Goal: Information Seeking & Learning: Check status

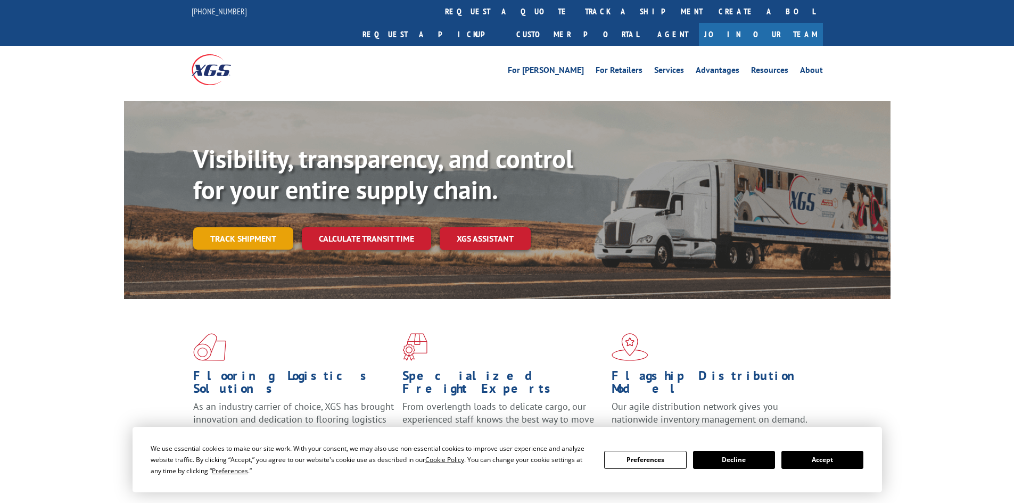
click at [242, 227] on link "Track shipment" at bounding box center [243, 238] width 100 height 22
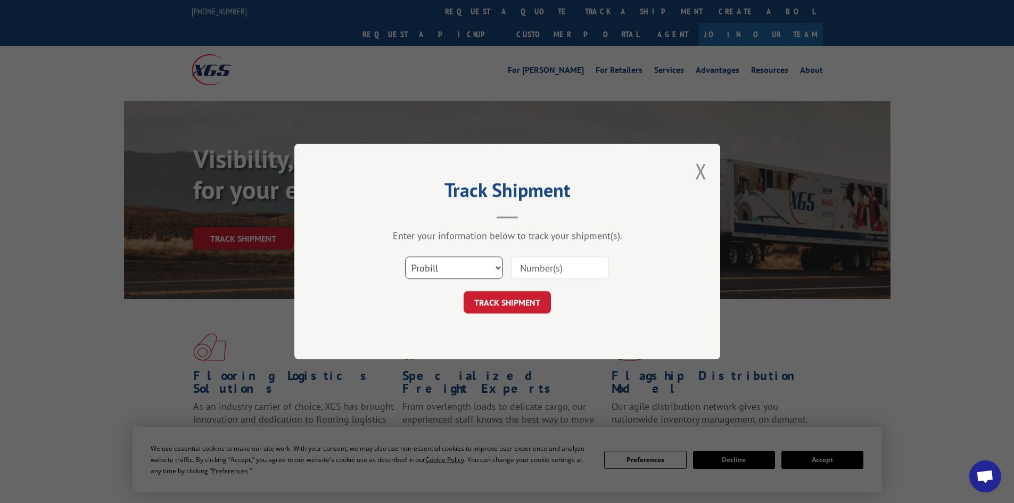
click at [458, 267] on select "Select category... Probill BOL PO" at bounding box center [454, 268] width 98 height 22
select select "po"
click at [405, 257] on select "Select category... Probill BOL PO" at bounding box center [454, 268] width 98 height 22
click at [517, 273] on input at bounding box center [560, 268] width 98 height 22
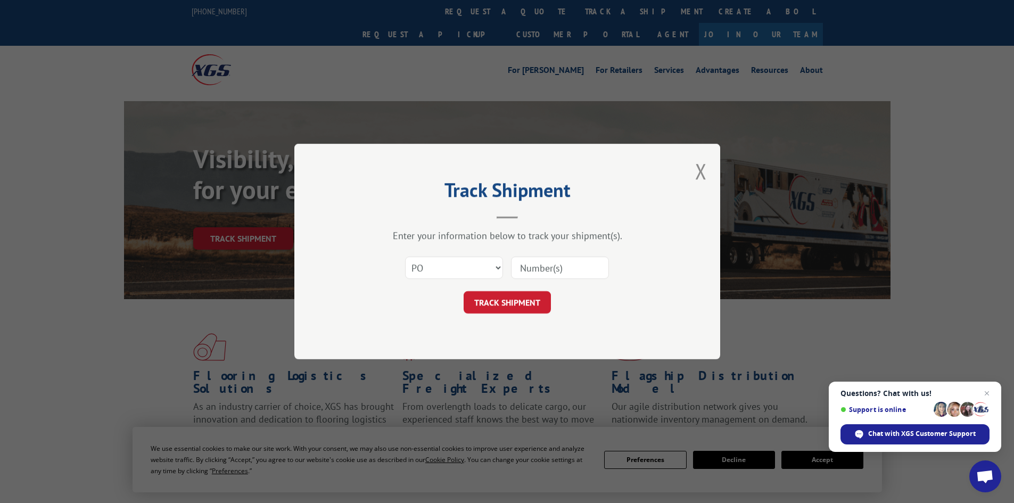
paste input "05542149"
type input "05542149"
click at [527, 304] on button "TRACK SHIPMENT" at bounding box center [507, 302] width 87 height 22
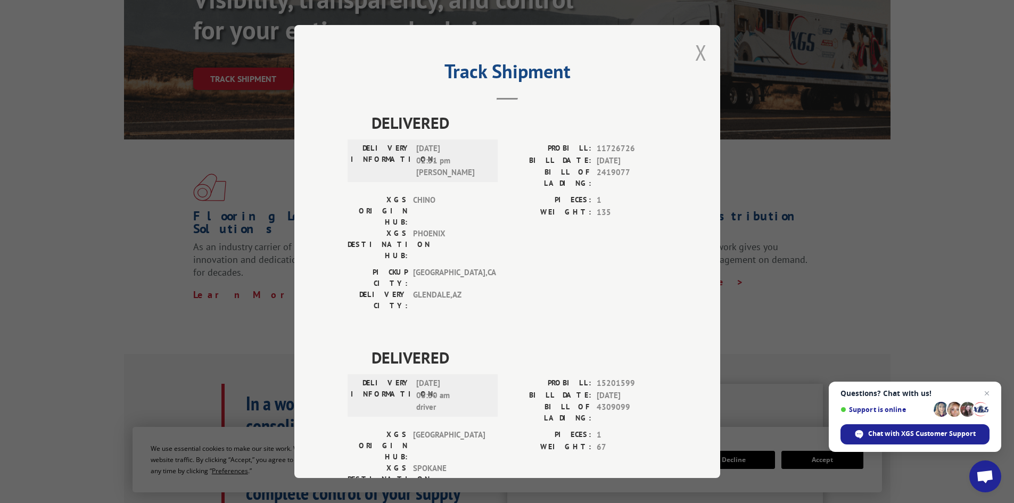
click at [695, 59] on button "Close modal" at bounding box center [701, 52] width 12 height 28
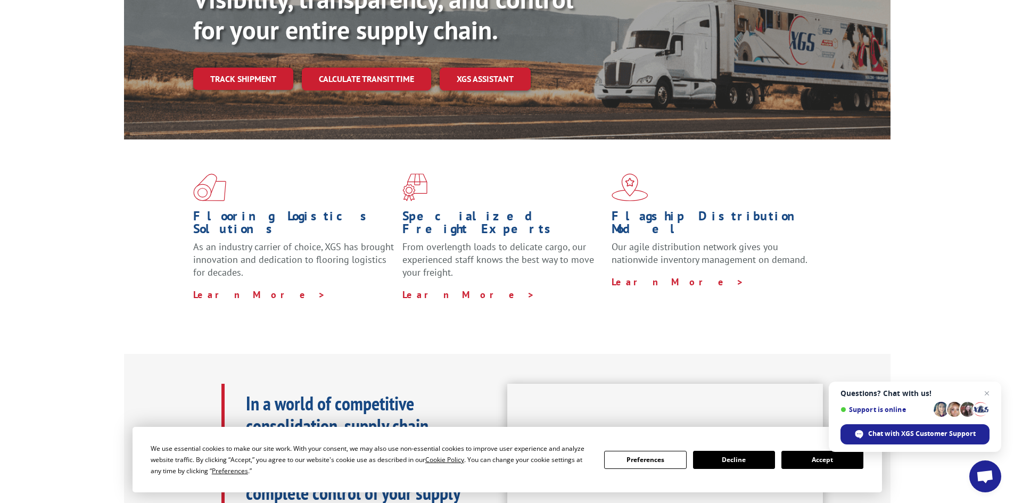
click at [250, 68] on link "Track shipment" at bounding box center [243, 79] width 100 height 22
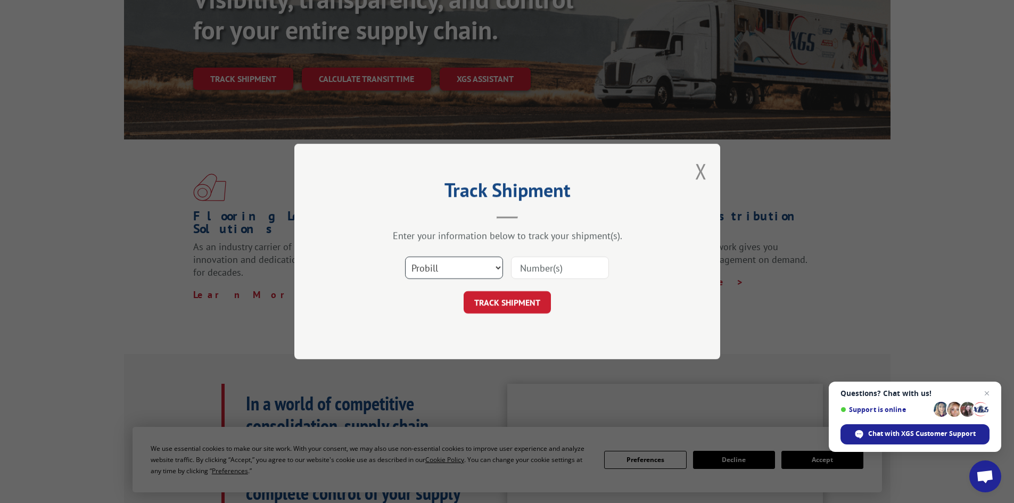
drag, startPoint x: 477, startPoint y: 263, endPoint x: 473, endPoint y: 267, distance: 6.1
click at [477, 263] on select "Select category... Probill BOL PO" at bounding box center [454, 268] width 98 height 22
select select "po"
click at [405, 257] on select "Select category... Probill BOL PO" at bounding box center [454, 268] width 98 height 22
click at [538, 264] on input at bounding box center [560, 268] width 98 height 22
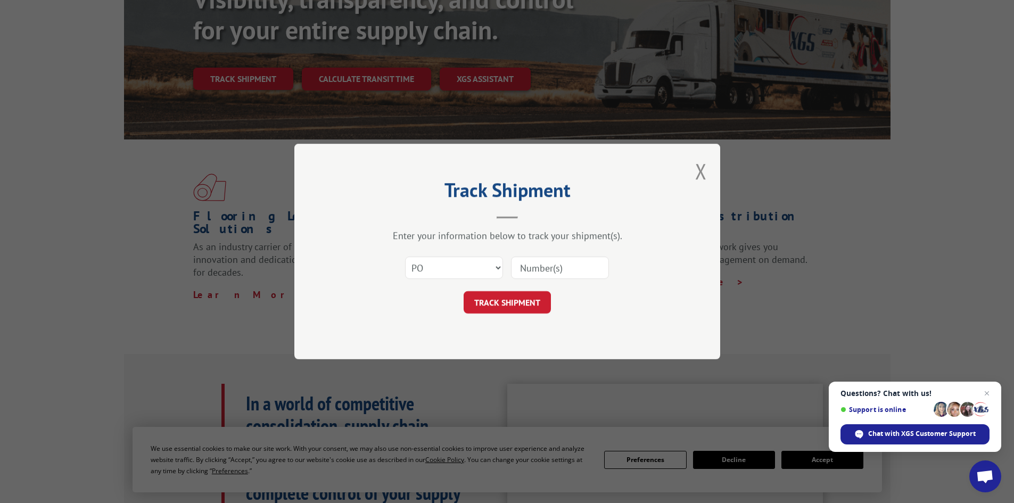
paste input "05542200"
type input "05542200"
click at [509, 297] on button "TRACK SHIPMENT" at bounding box center [507, 302] width 87 height 22
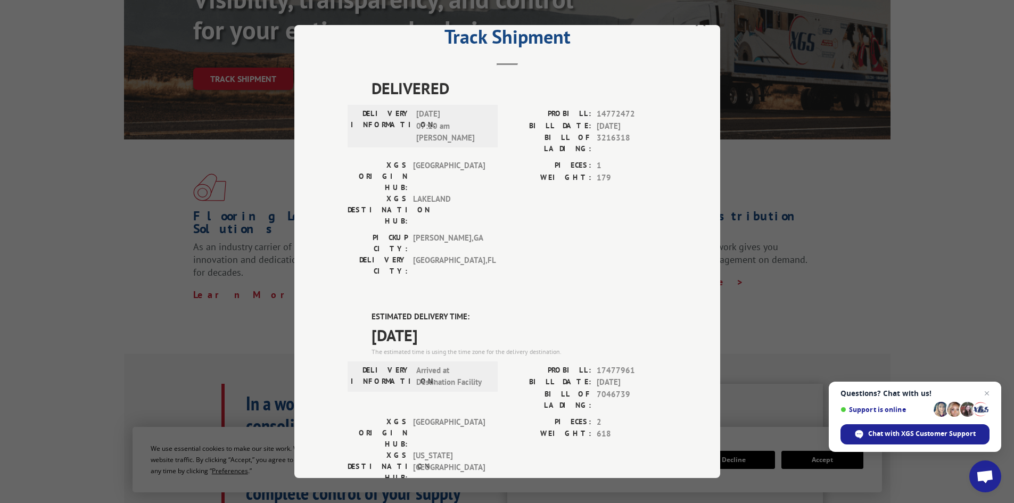
scroll to position [53, 0]
